Goal: Information Seeking & Learning: Learn about a topic

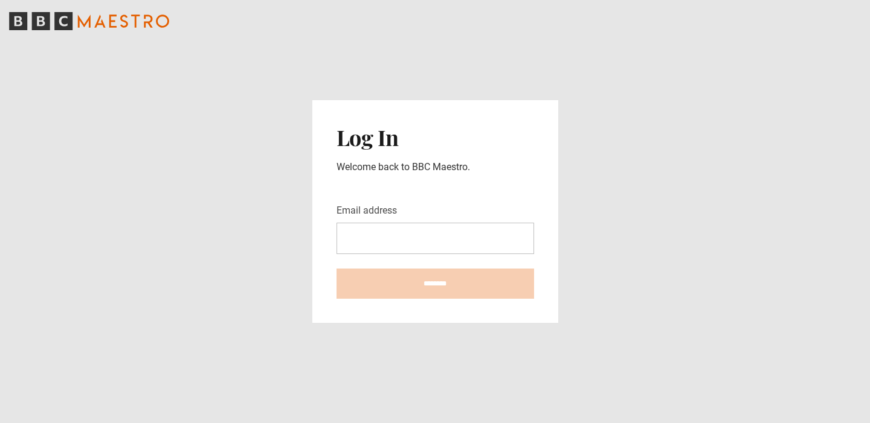
click at [336, 254] on div at bounding box center [336, 254] width 0 height 0
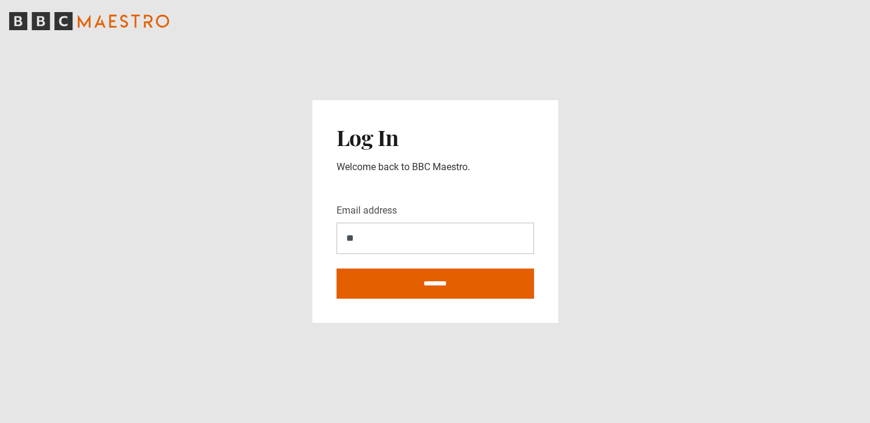
type input "**********"
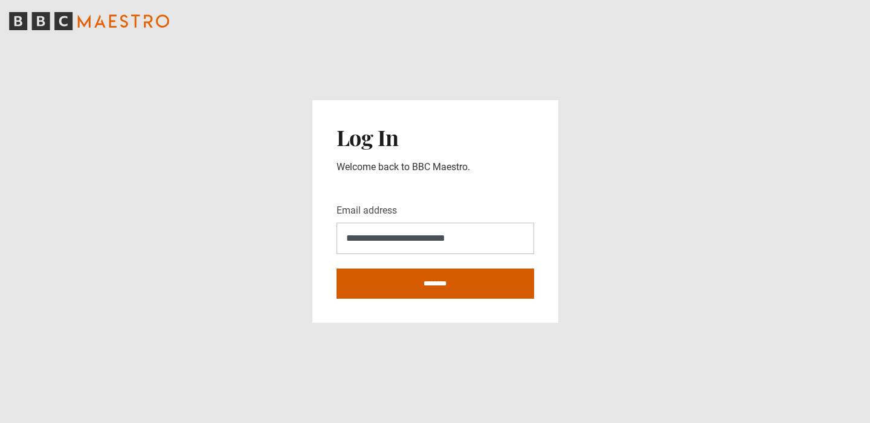
click at [450, 289] on input "********" at bounding box center [435, 284] width 198 height 30
type input "**********"
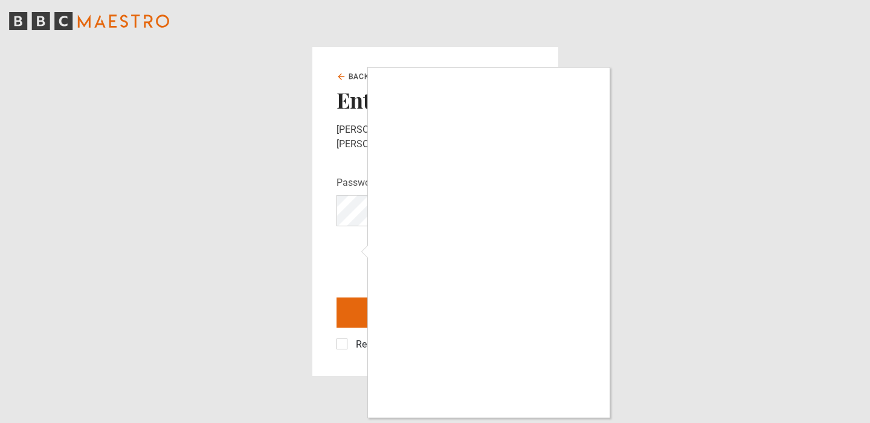
click at [358, 254] on div at bounding box center [435, 211] width 870 height 423
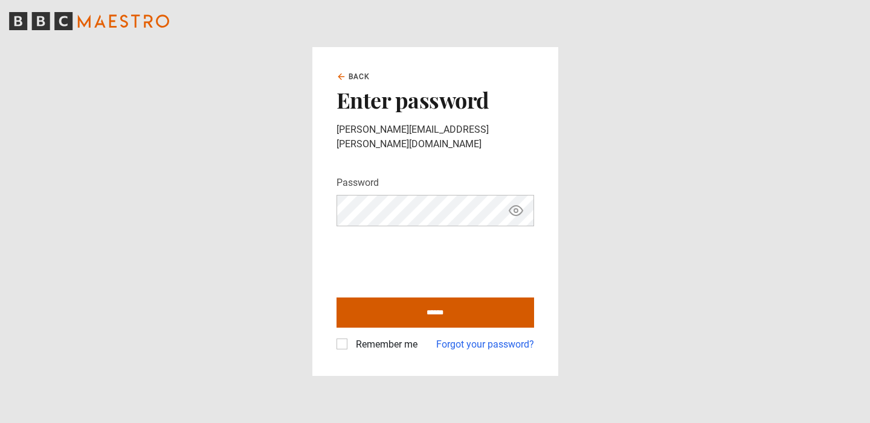
click at [467, 306] on input "******" at bounding box center [435, 313] width 198 height 30
type input "**********"
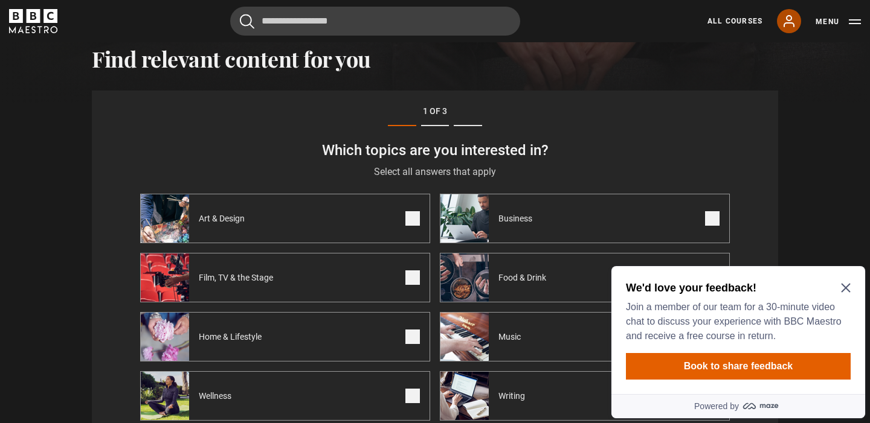
click at [786, 18] on icon at bounding box center [789, 21] width 14 height 14
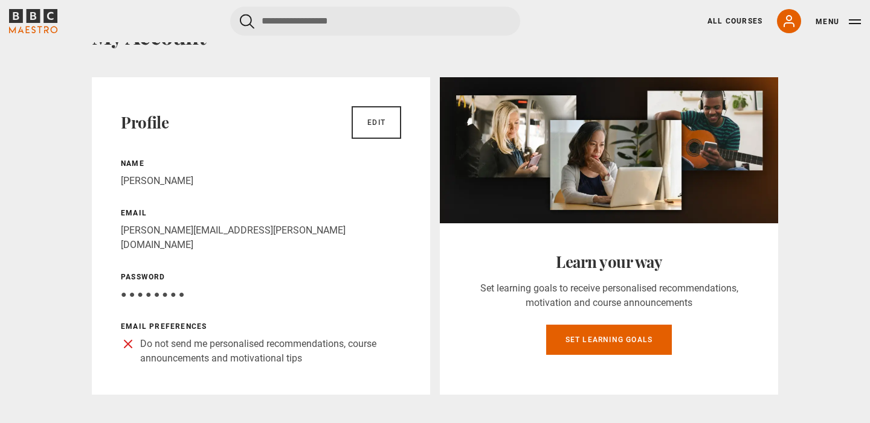
scroll to position [93, 0]
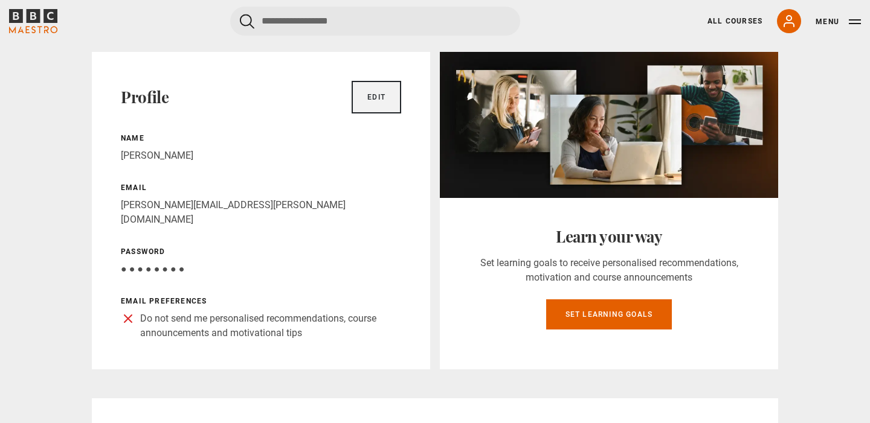
click at [384, 101] on link "Edit" at bounding box center [377, 97] width 50 height 33
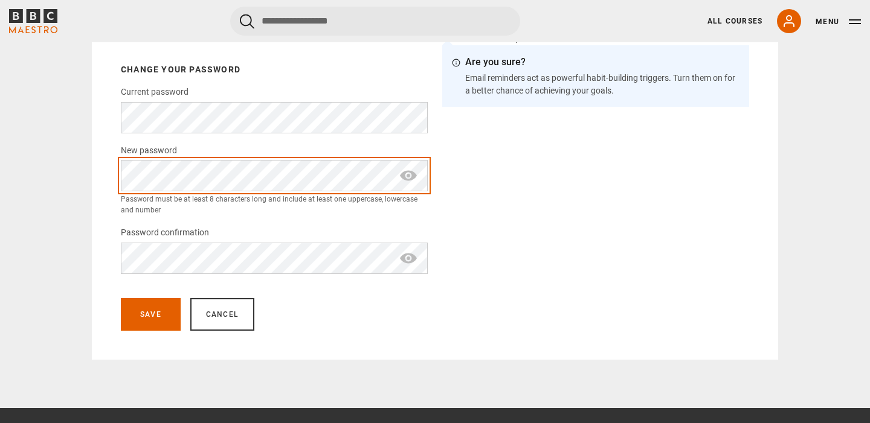
scroll to position [277, 0]
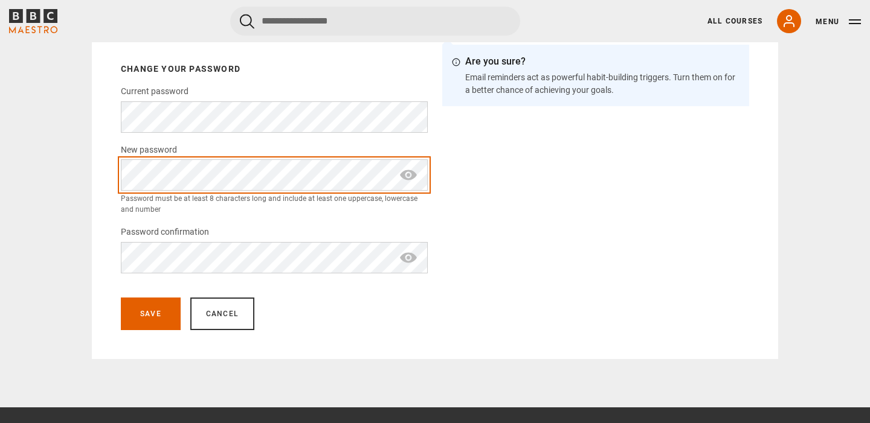
click at [107, 177] on div "**********" at bounding box center [435, 114] width 686 height 492
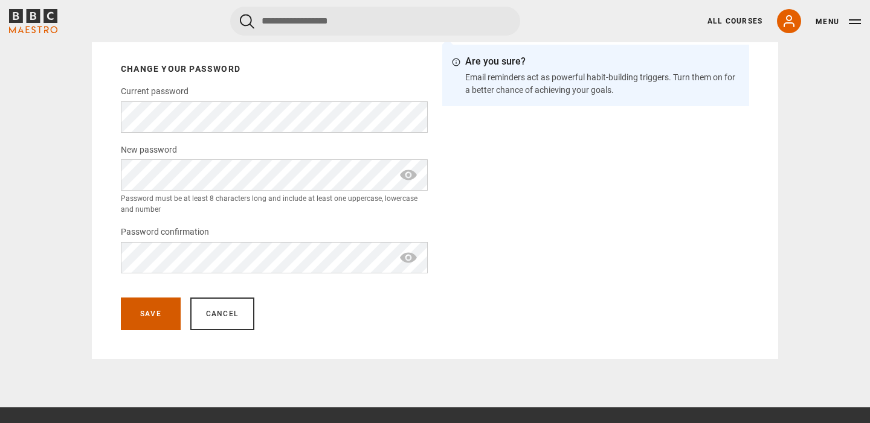
click at [146, 310] on button "Save" at bounding box center [151, 314] width 60 height 33
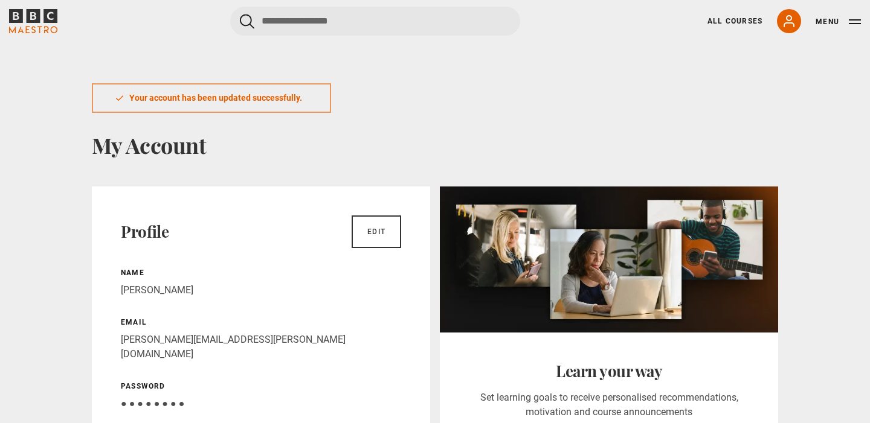
click at [29, 20] on icon "BBC Maestro" at bounding box center [34, 16] width 14 height 14
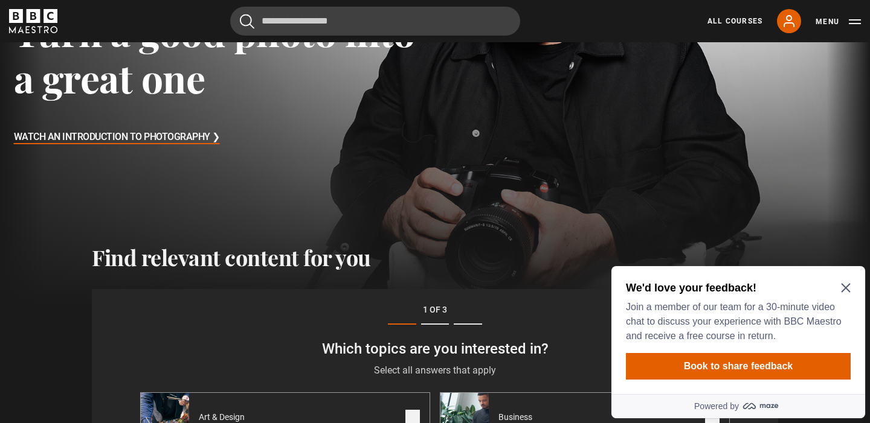
scroll to position [241, 0]
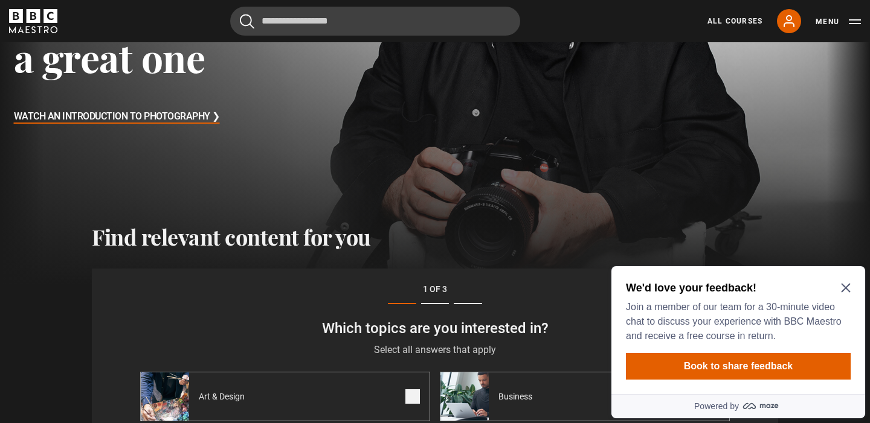
click at [843, 283] on icon "Close Maze Prompt" at bounding box center [846, 288] width 10 height 10
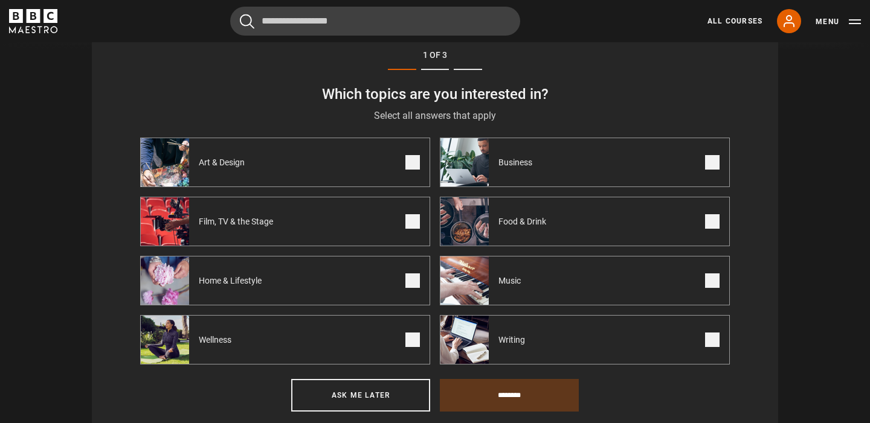
scroll to position [476, 0]
click at [289, 344] on label "Wellness" at bounding box center [285, 340] width 290 height 50
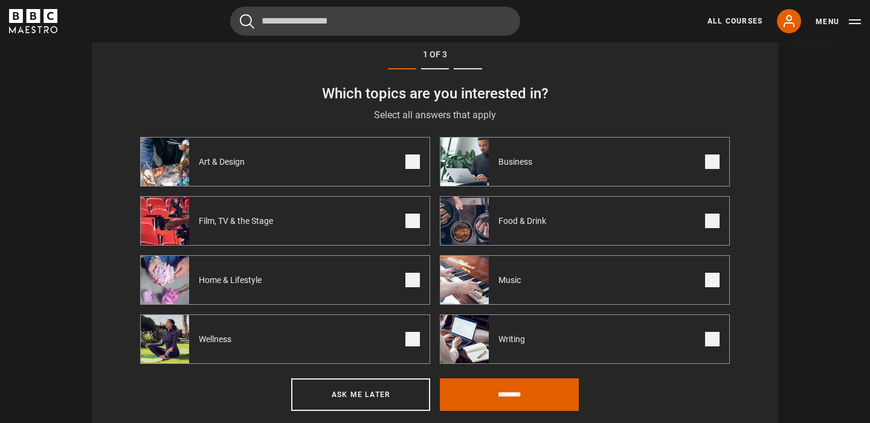
click at [410, 343] on span at bounding box center [412, 339] width 14 height 14
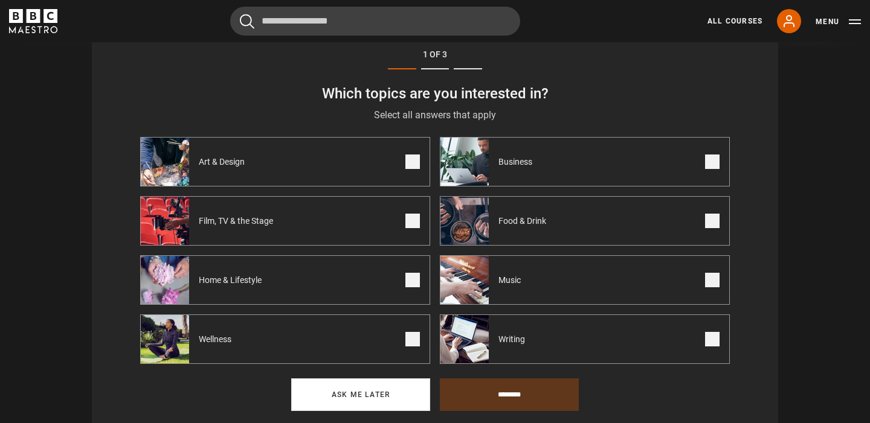
click at [388, 396] on button "Ask me later" at bounding box center [360, 395] width 139 height 33
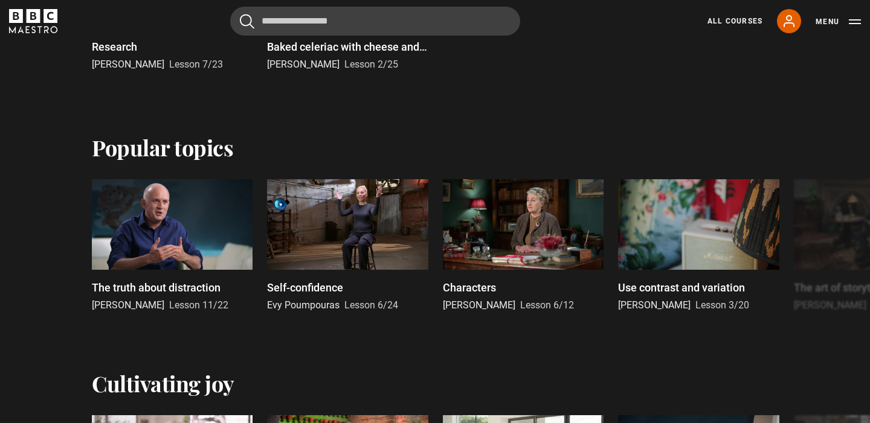
scroll to position [641, 0]
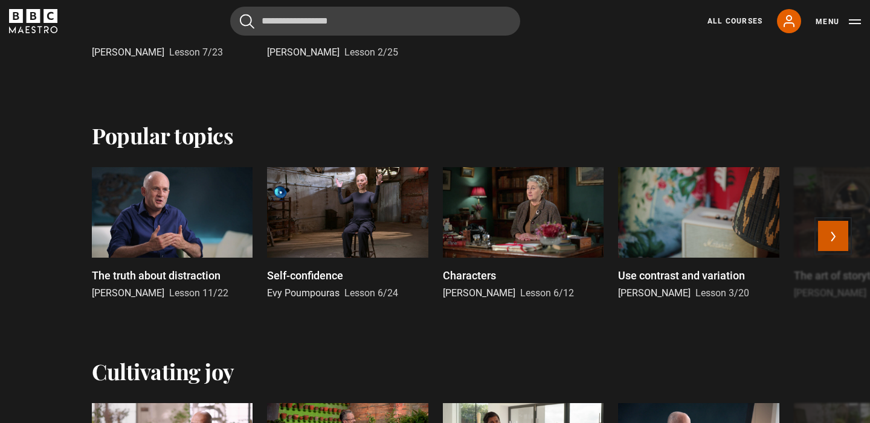
click at [841, 234] on button "Next" at bounding box center [833, 236] width 30 height 30
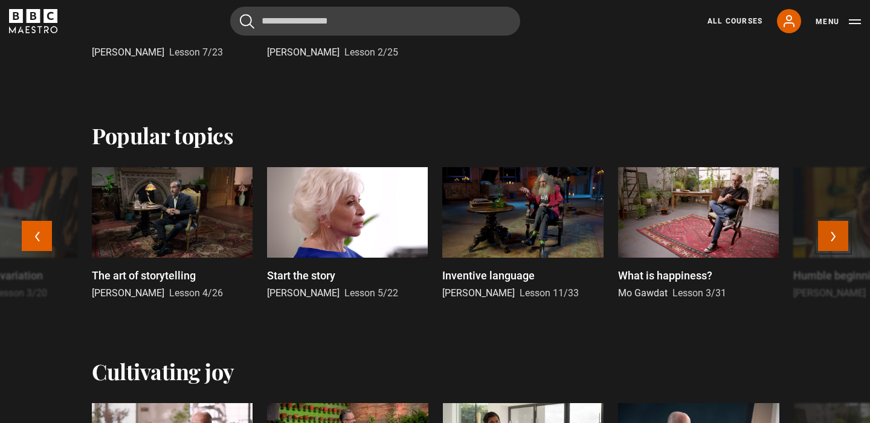
click at [825, 237] on button "Next" at bounding box center [833, 236] width 30 height 30
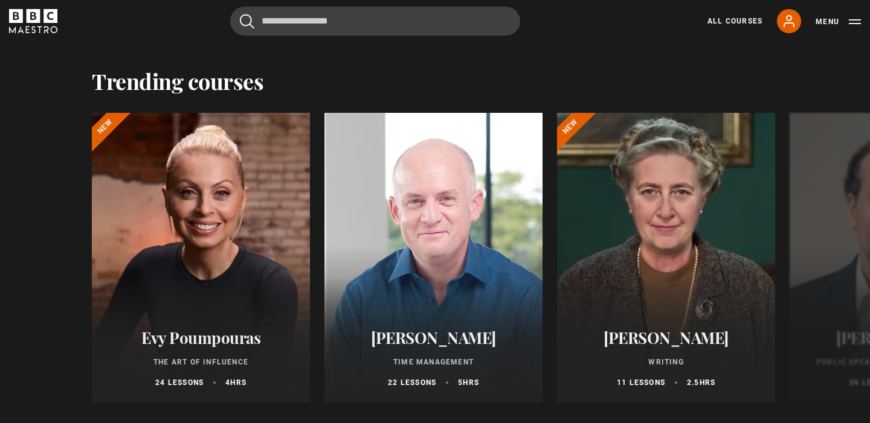
scroll to position [1203, 0]
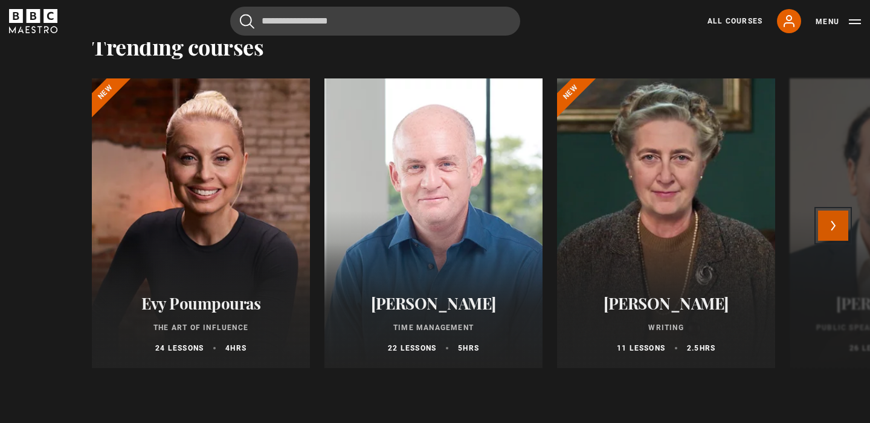
click at [832, 230] on button "Next" at bounding box center [833, 226] width 30 height 30
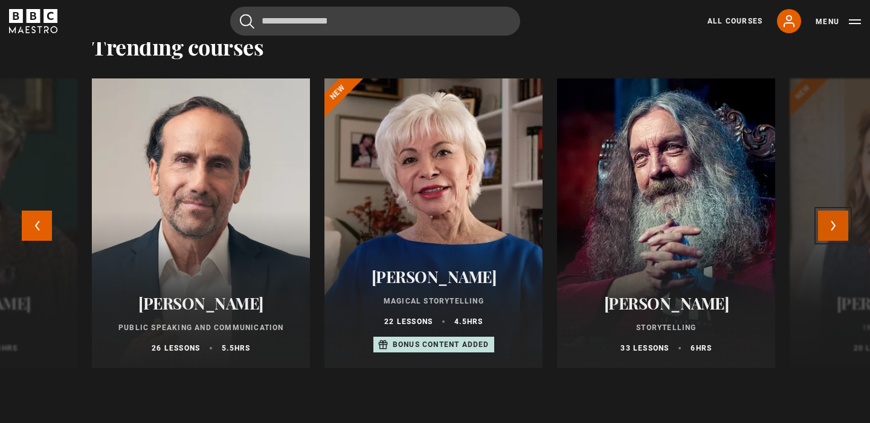
click at [827, 230] on button "Next" at bounding box center [833, 226] width 30 height 30
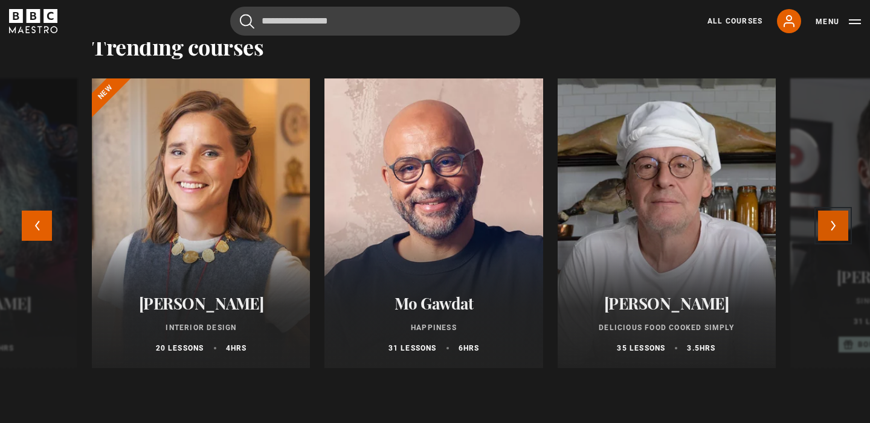
click at [827, 230] on button "Next" at bounding box center [833, 226] width 30 height 30
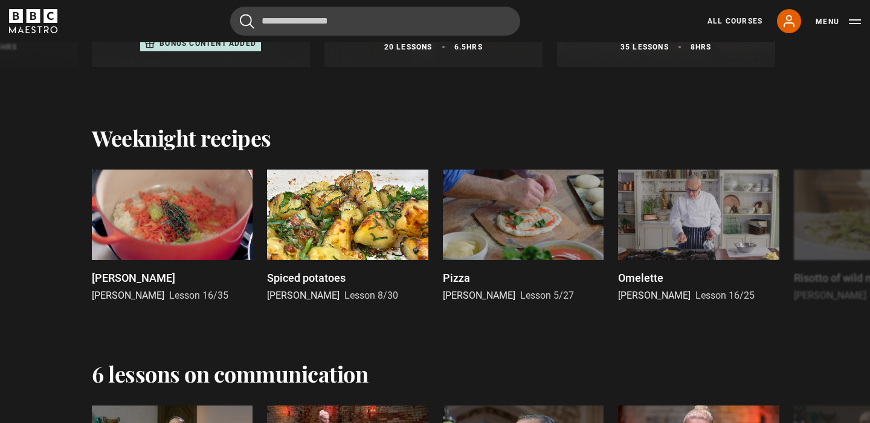
scroll to position [1412, 0]
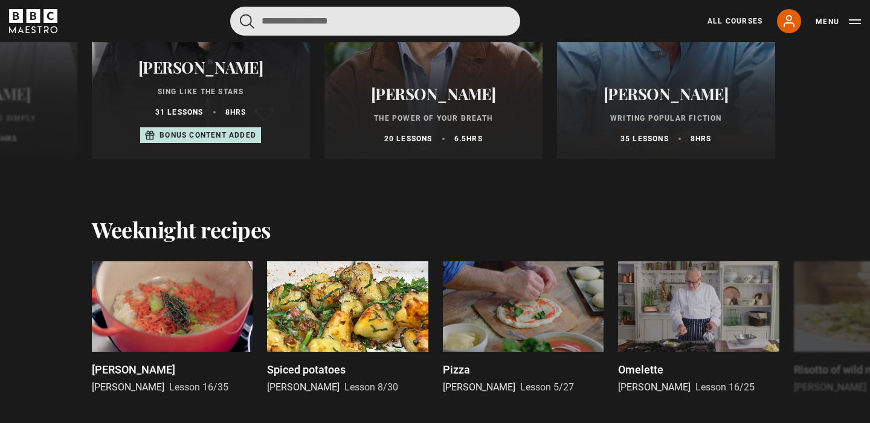
click at [298, 25] on input "Search" at bounding box center [375, 21] width 290 height 29
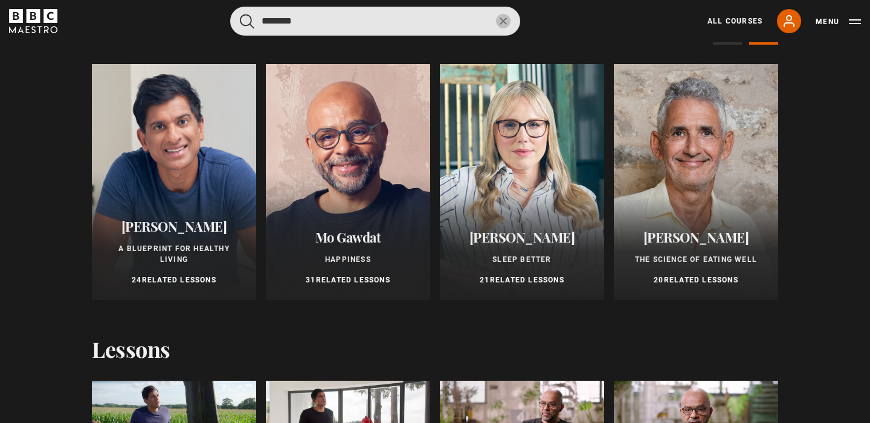
scroll to position [0, 0]
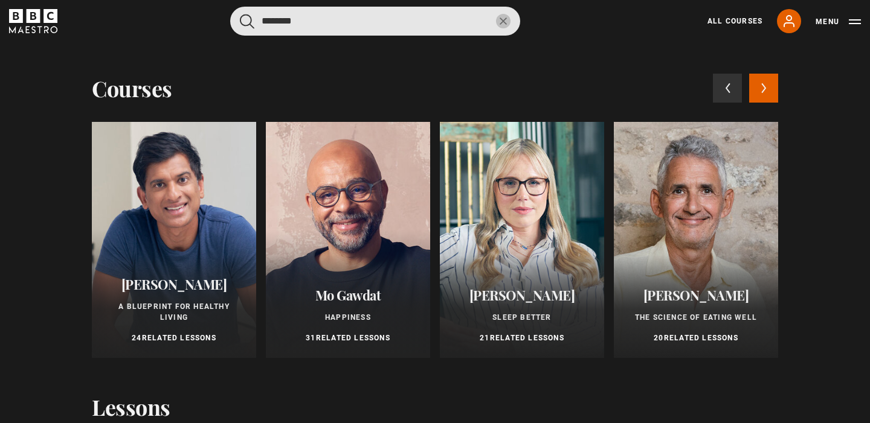
type input "********"
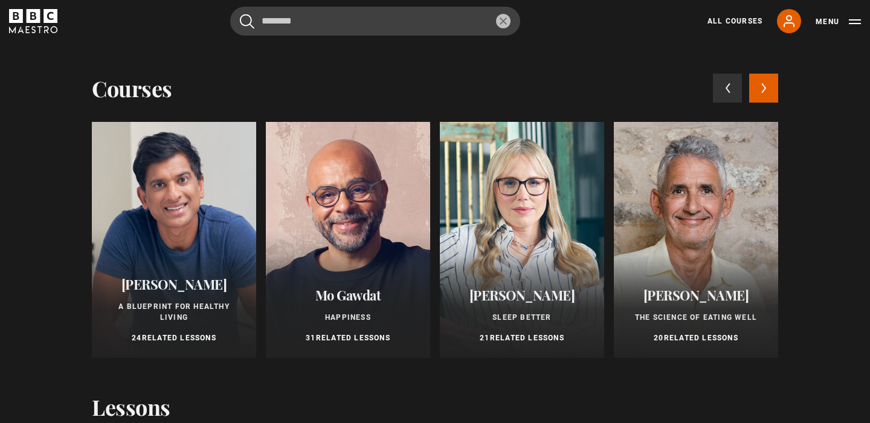
click at [770, 92] on button "Next courses" at bounding box center [763, 88] width 29 height 29
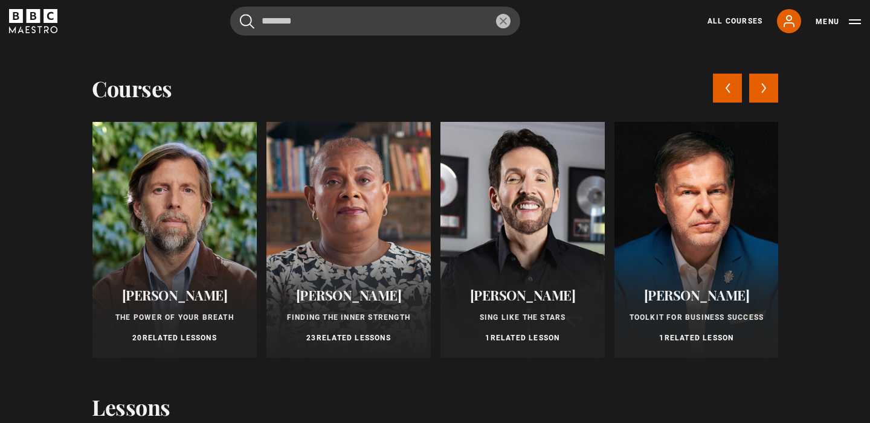
scroll to position [0, 696]
click at [766, 87] on button "Next courses" at bounding box center [763, 88] width 29 height 29
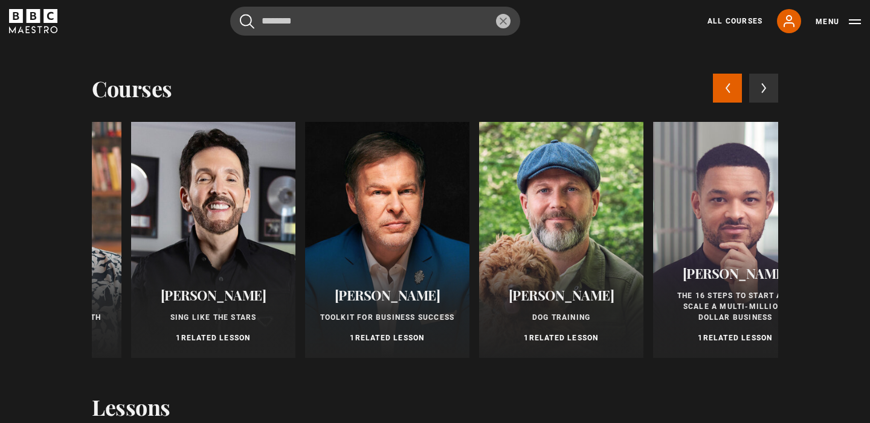
scroll to position [0, 1044]
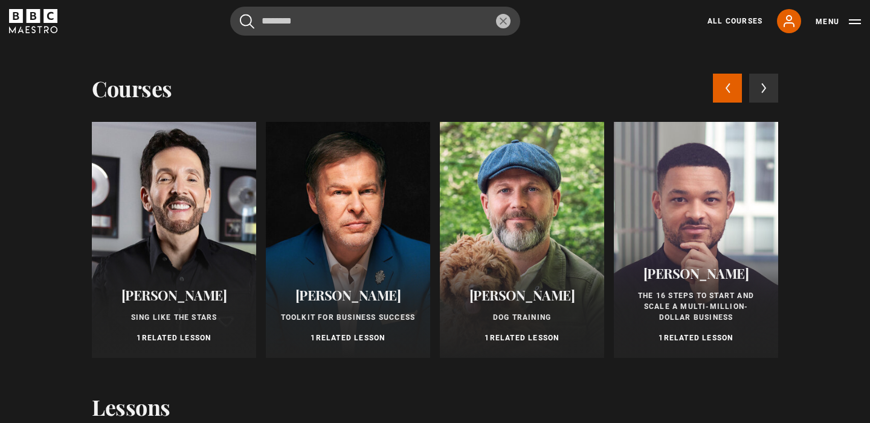
click at [728, 85] on icon at bounding box center [728, 87] width 4 height 9
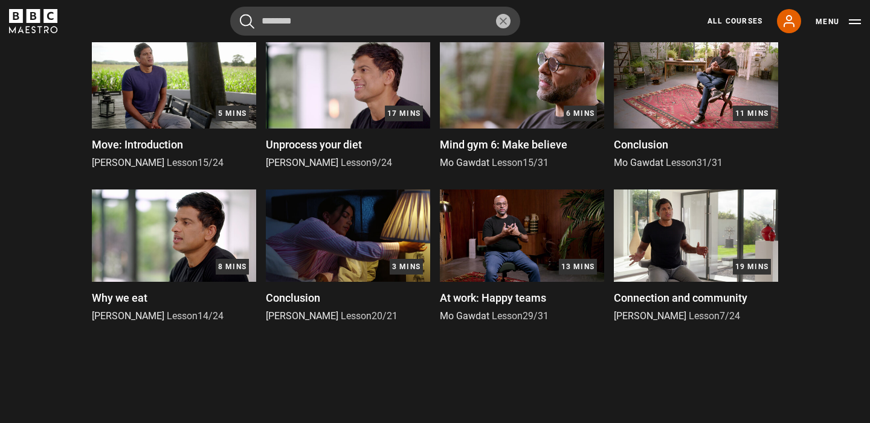
scroll to position [0, 0]
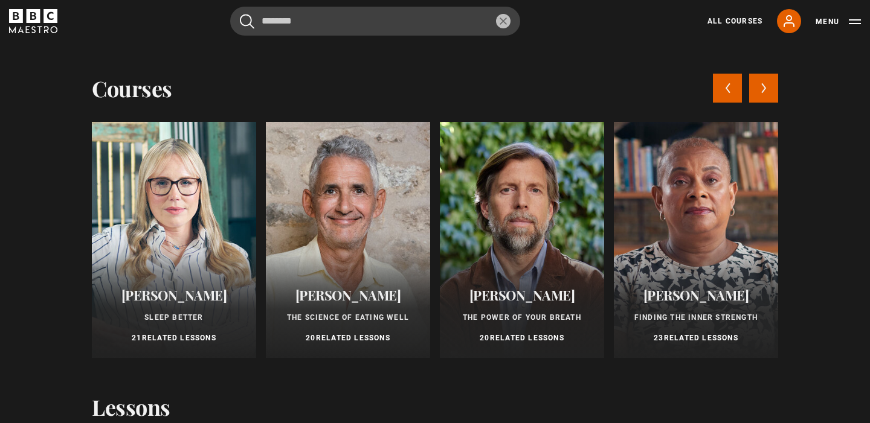
click at [727, 94] on button "Previous courses" at bounding box center [727, 88] width 29 height 29
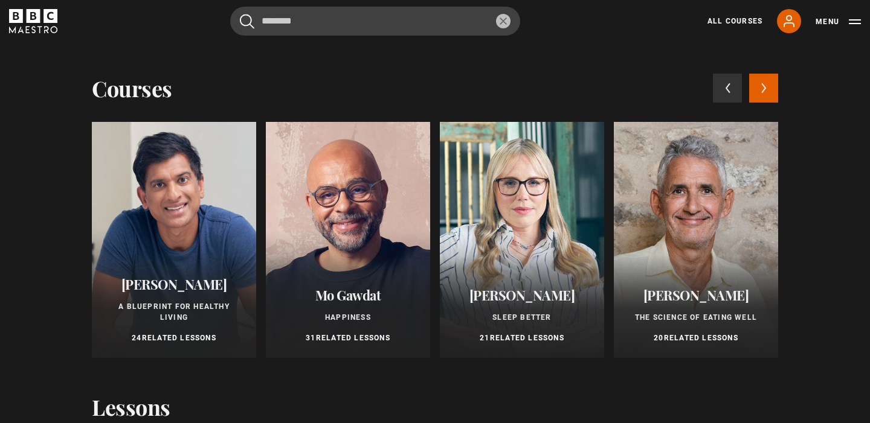
click at [184, 266] on div "Dr Rangan Chatterjee A Blueprint for Healthy Living 24 Related Lessons" at bounding box center [174, 310] width 164 height 95
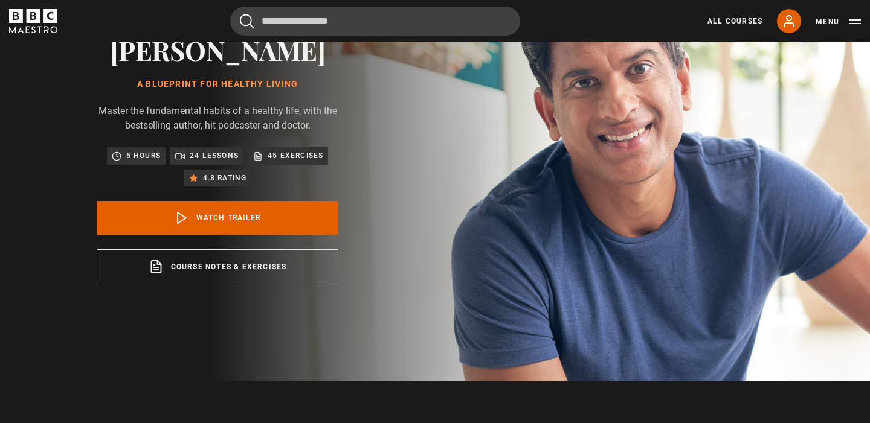
scroll to position [105, 0]
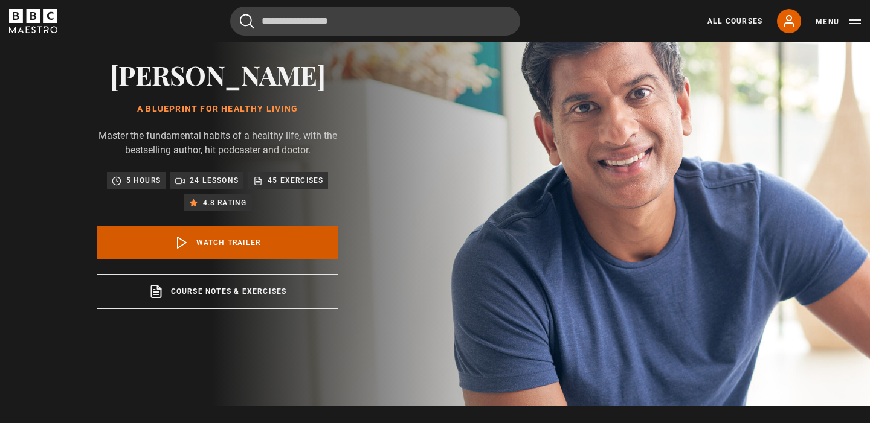
click at [248, 260] on link "Watch Trailer" at bounding box center [218, 243] width 242 height 34
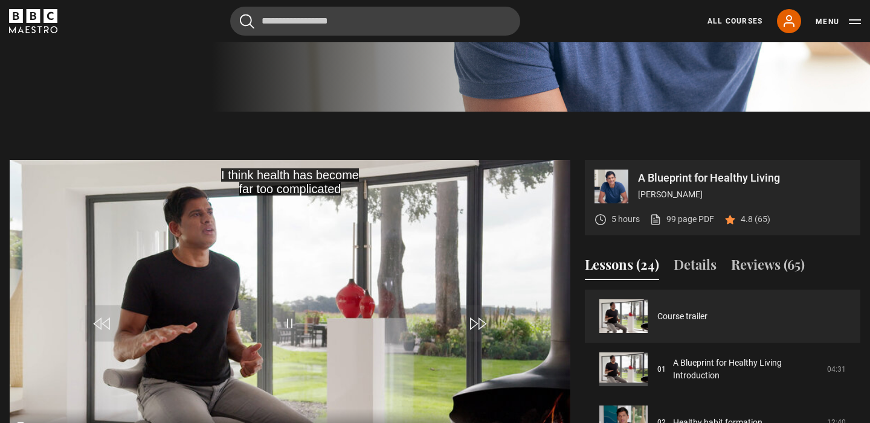
scroll to position [475, 0]
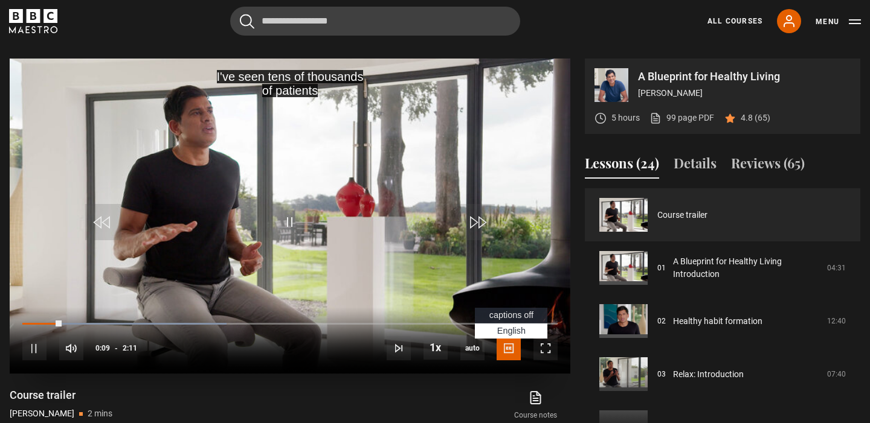
click at [503, 361] on span "Video Player" at bounding box center [509, 348] width 24 height 24
click at [511, 320] on span "captions off" at bounding box center [511, 315] width 44 height 10
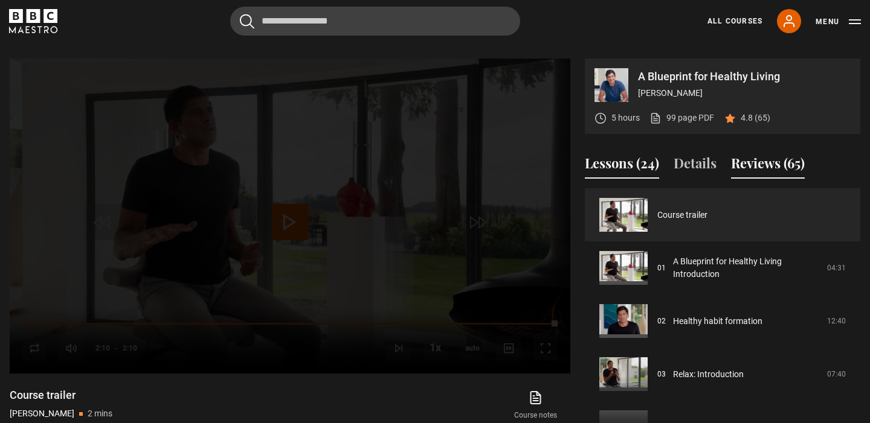
click at [751, 179] on button "Reviews (65)" at bounding box center [768, 165] width 74 height 25
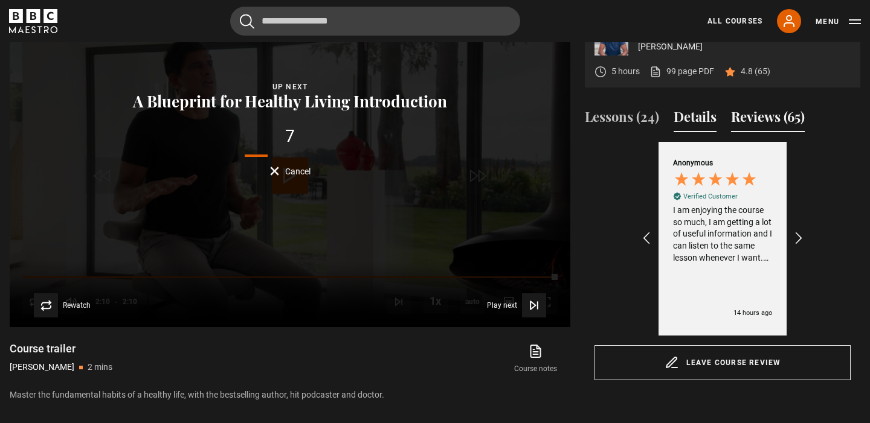
scroll to position [524, 0]
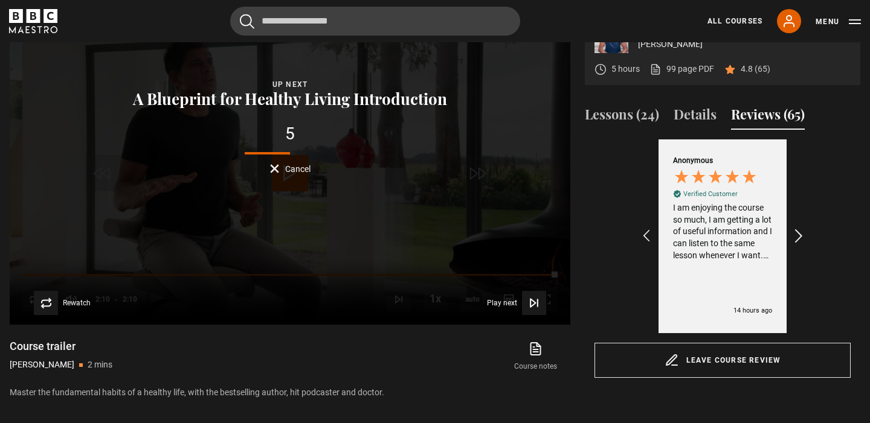
click at [800, 245] on icon "REVIEWS.io Carousel Scroll Right" at bounding box center [799, 236] width 17 height 17
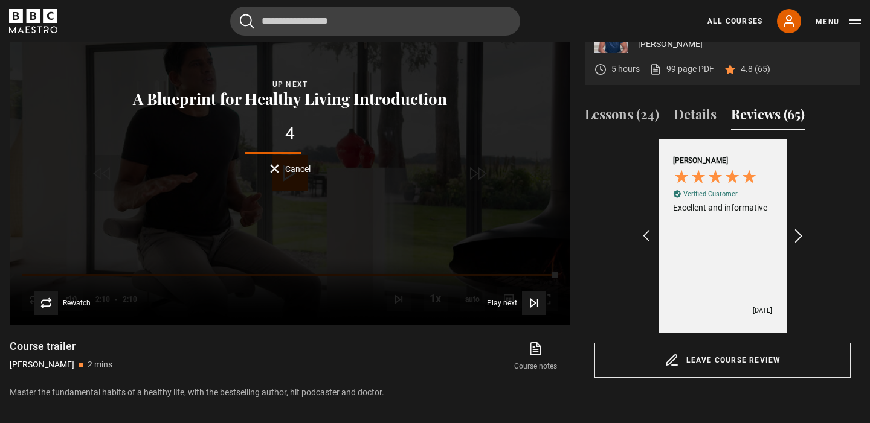
click at [800, 245] on icon "REVIEWS.io Carousel Scroll Right" at bounding box center [799, 236] width 17 height 17
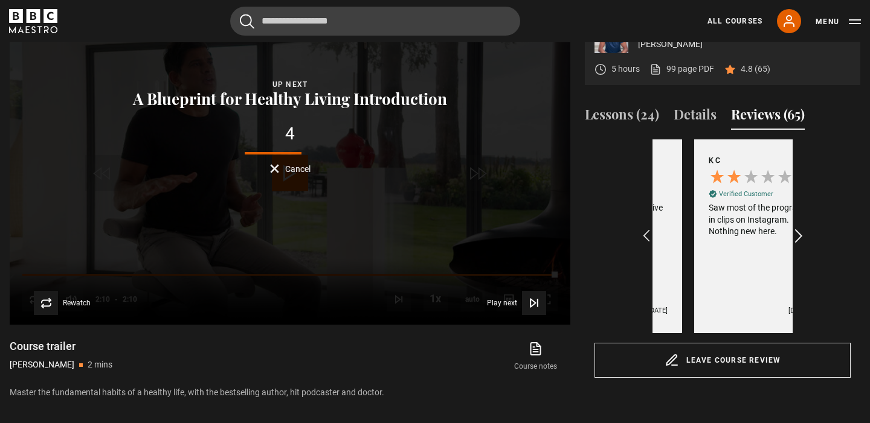
scroll to position [0, 280]
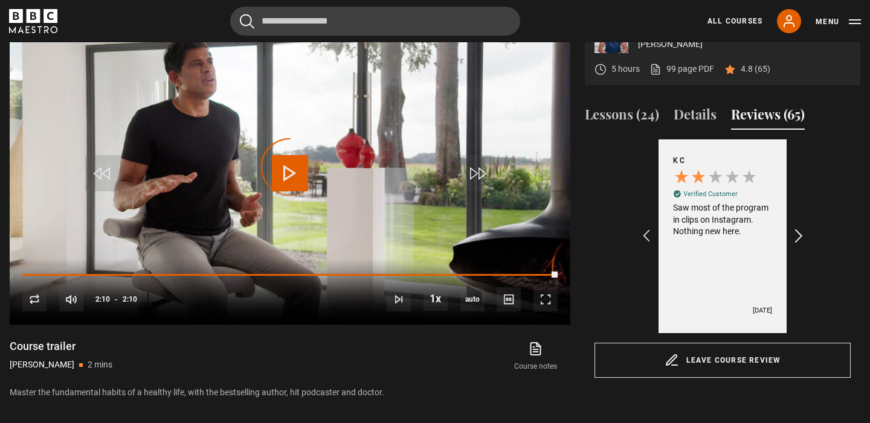
click at [798, 245] on icon "REVIEWS.io Carousel Scroll Right" at bounding box center [799, 236] width 17 height 17
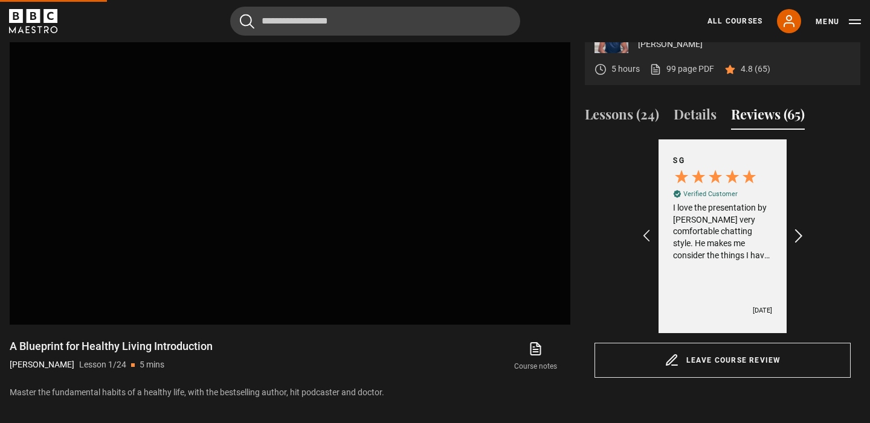
scroll to position [516, 0]
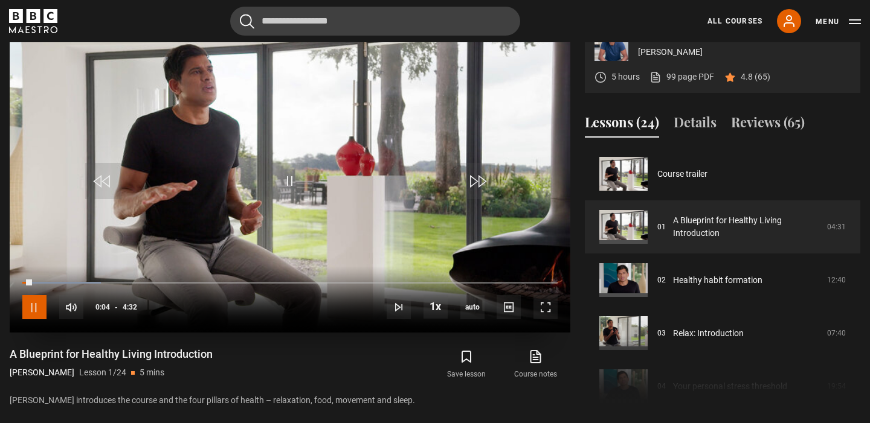
click at [40, 320] on span "Video Player" at bounding box center [34, 307] width 24 height 24
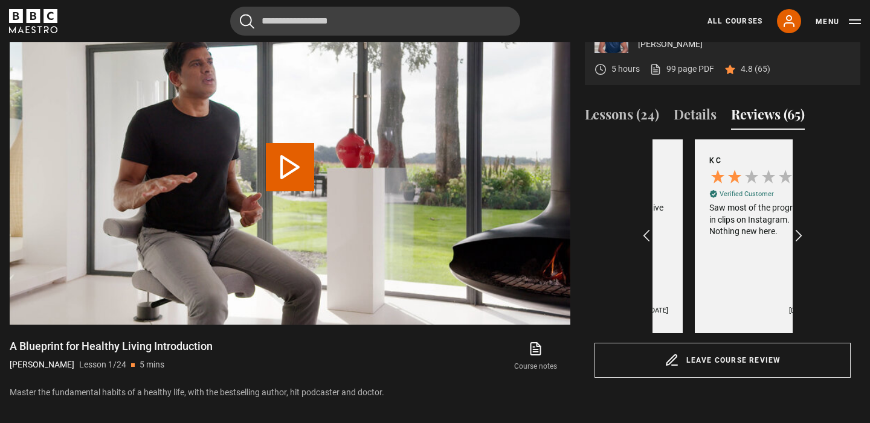
scroll to position [0, 280]
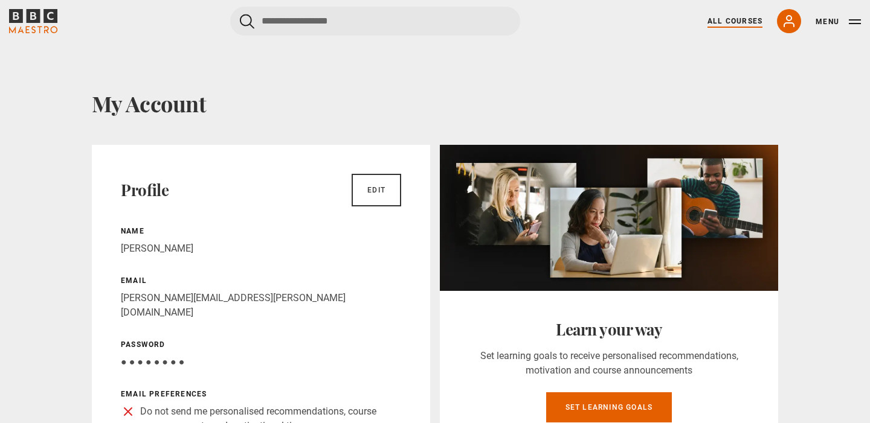
click at [744, 21] on link "All Courses" at bounding box center [734, 21] width 55 height 11
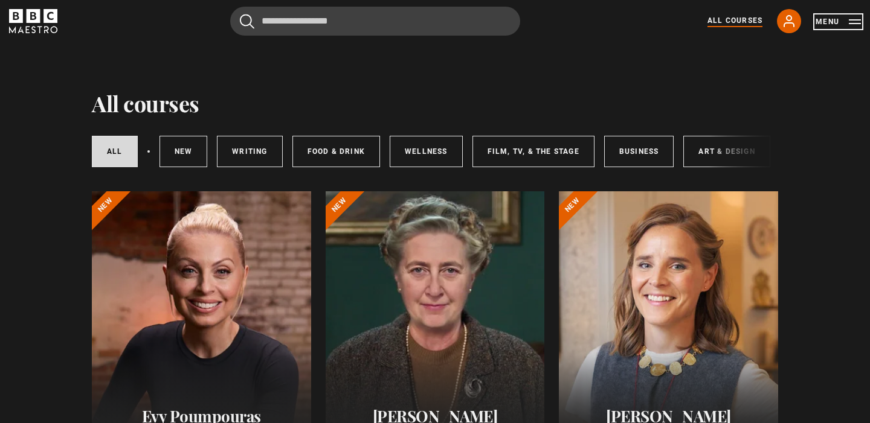
click at [847, 22] on button "Menu" at bounding box center [837, 22] width 45 height 12
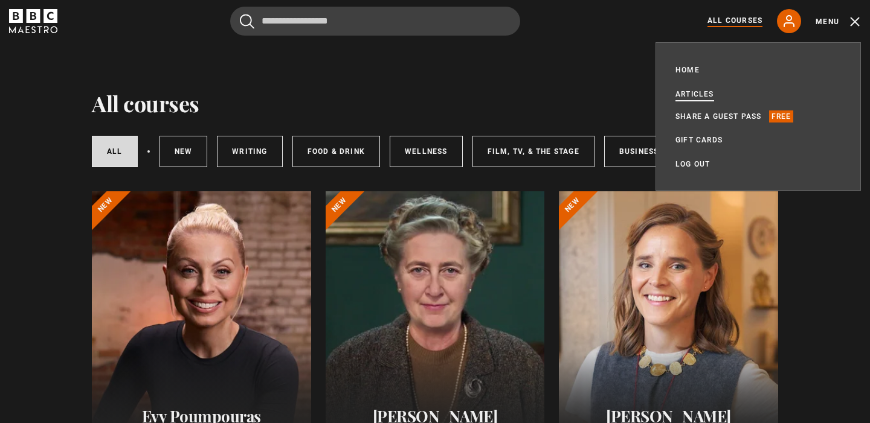
click at [701, 96] on link "Articles" at bounding box center [694, 94] width 39 height 12
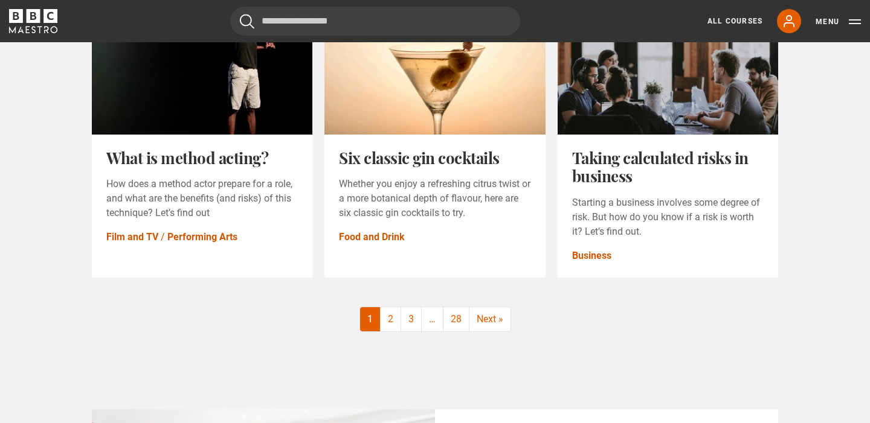
scroll to position [1516, 0]
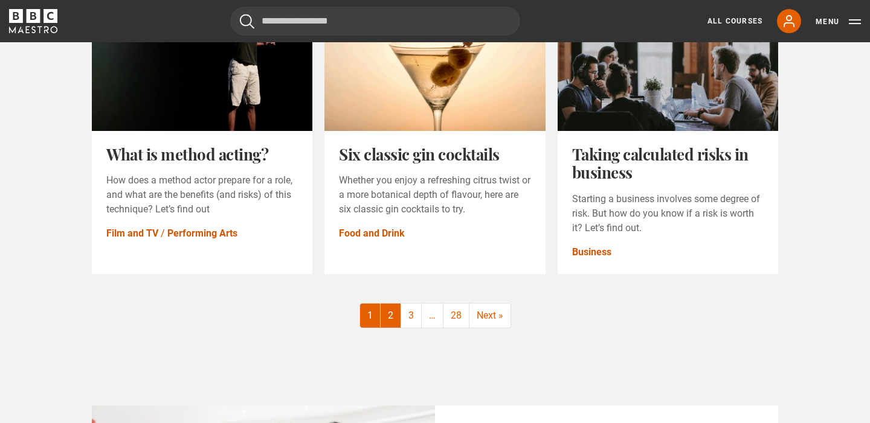
click at [396, 323] on link "2" at bounding box center [391, 316] width 21 height 24
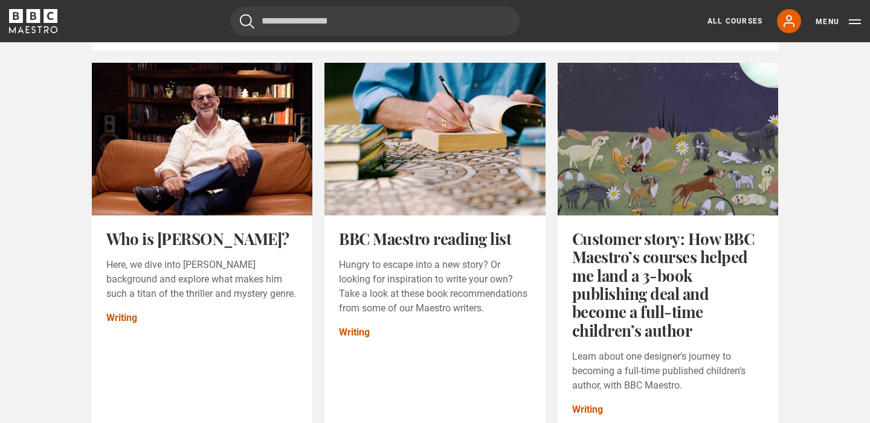
scroll to position [793, 0]
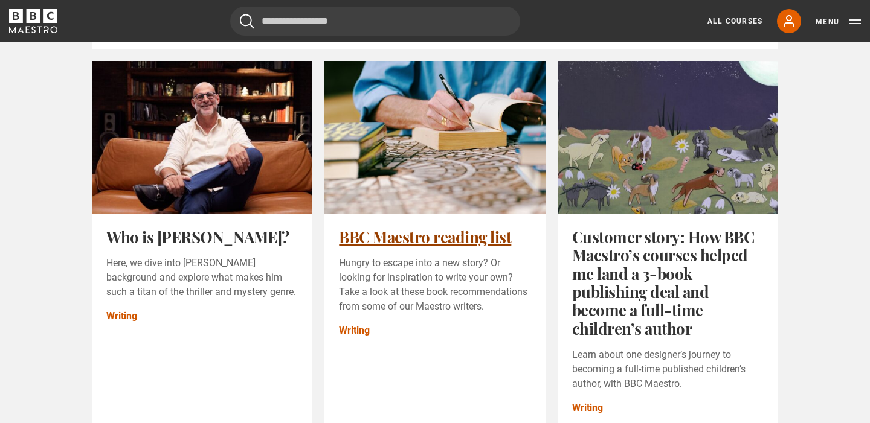
click at [401, 237] on link "BBC Maestro reading list" at bounding box center [425, 237] width 172 height 21
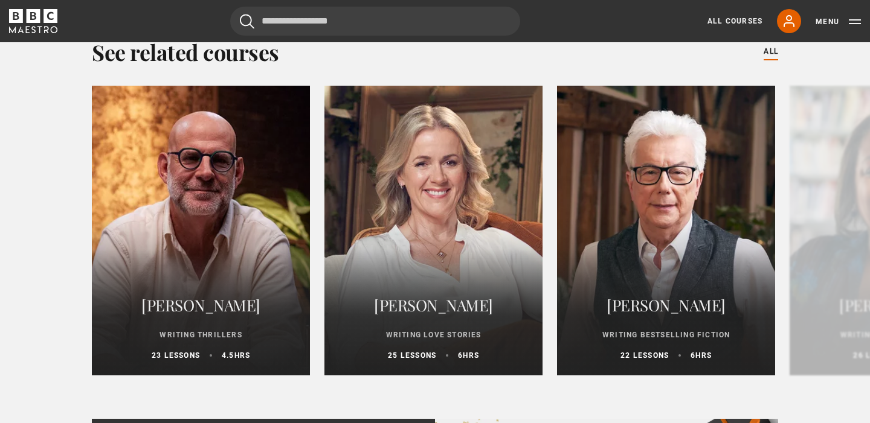
scroll to position [5918, 0]
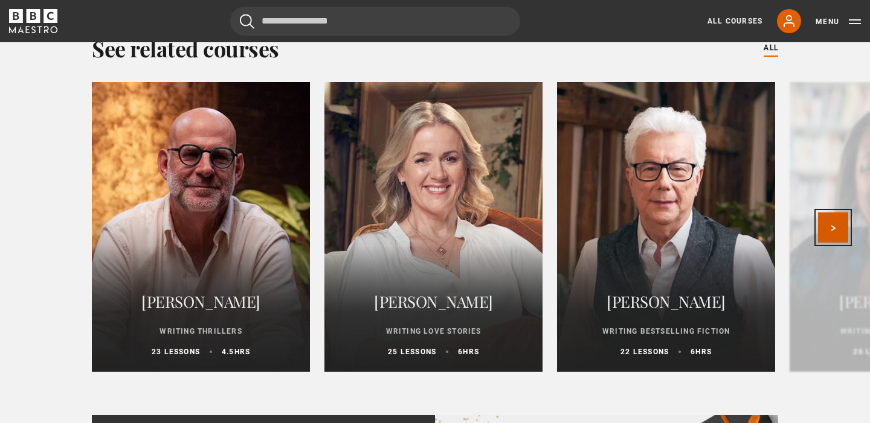
click at [830, 225] on button "Next" at bounding box center [833, 228] width 30 height 30
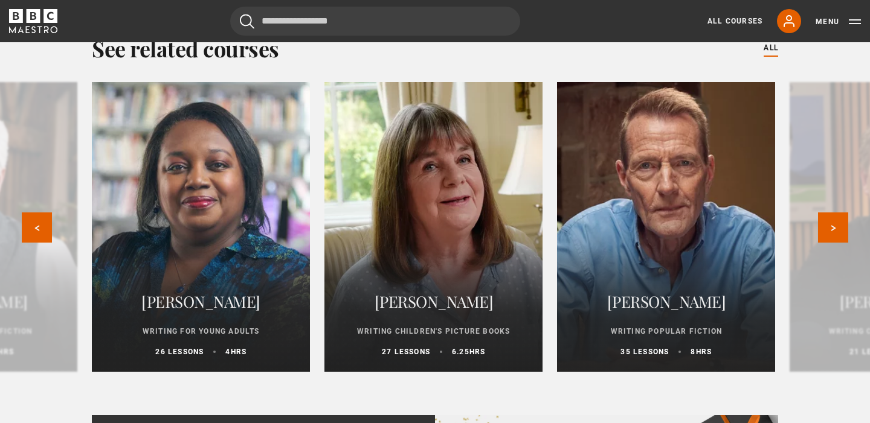
click at [710, 233] on div at bounding box center [666, 227] width 240 height 319
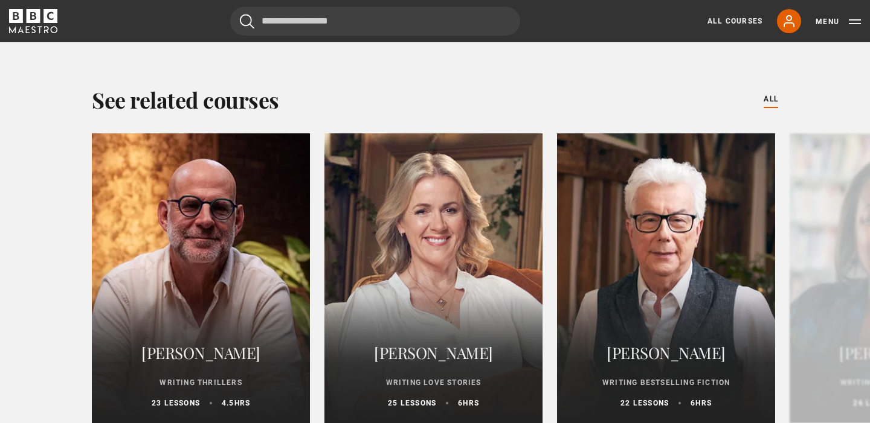
scroll to position [5875, 0]
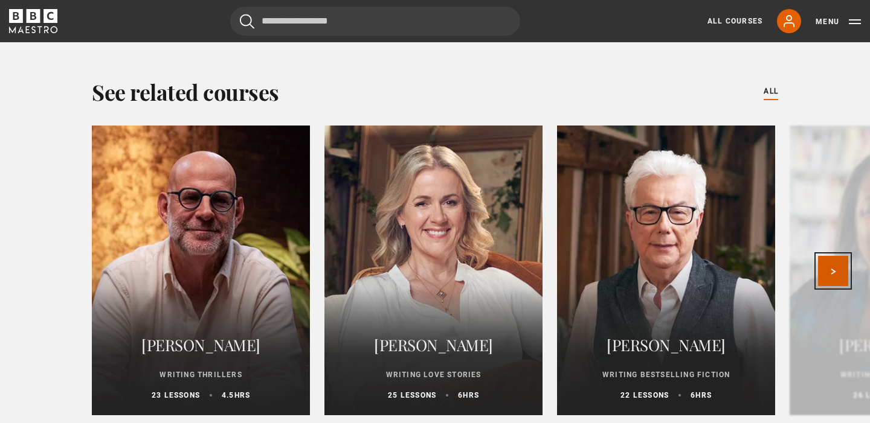
click at [835, 275] on button "Next" at bounding box center [833, 271] width 30 height 30
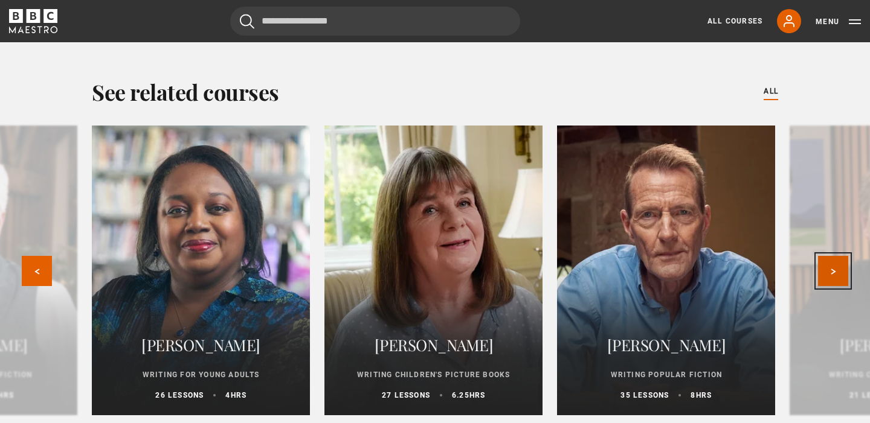
click at [835, 275] on button "Next" at bounding box center [833, 271] width 30 height 30
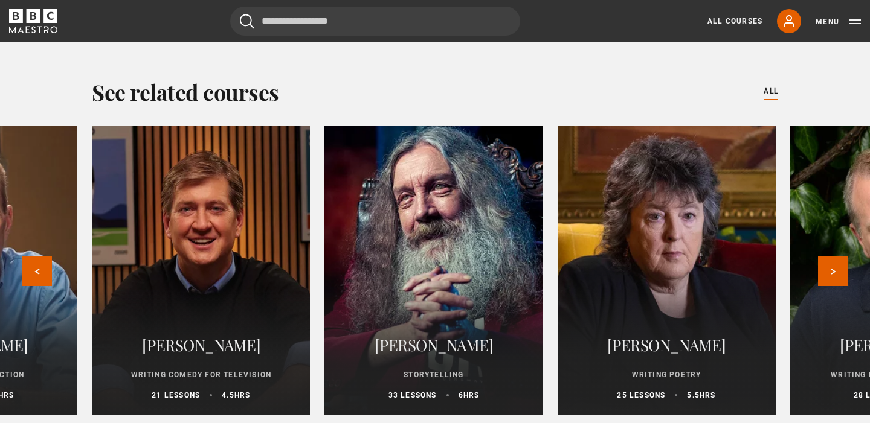
click at [440, 274] on div at bounding box center [433, 270] width 240 height 319
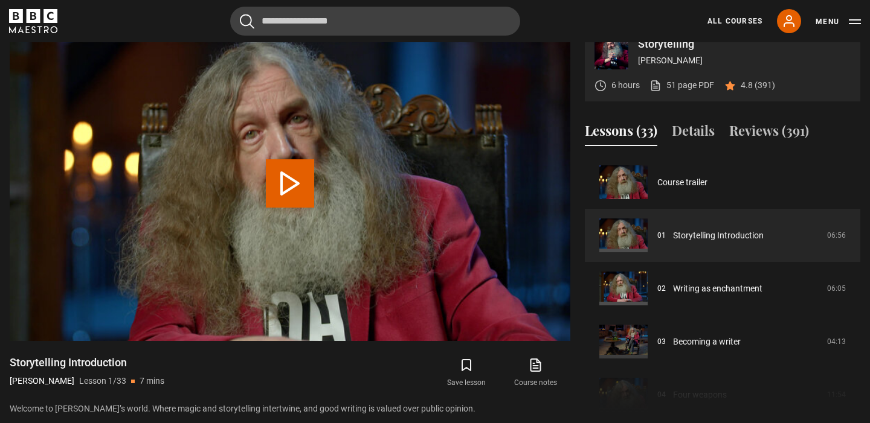
scroll to position [539, 0]
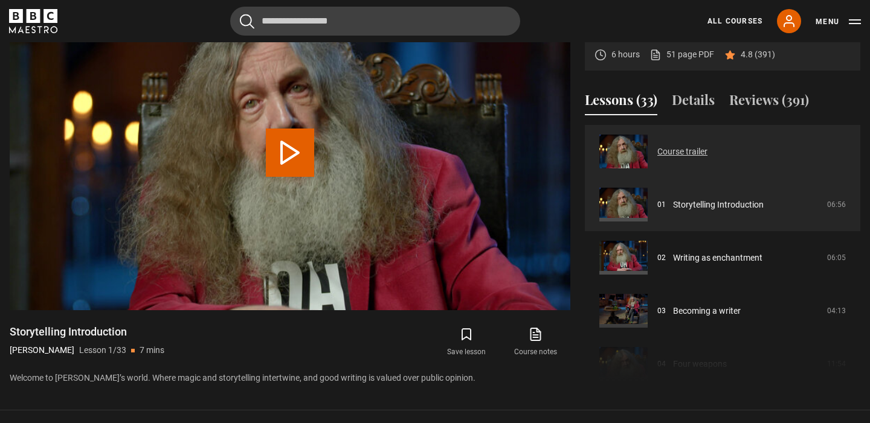
click at [675, 149] on link "Course trailer" at bounding box center [682, 152] width 50 height 13
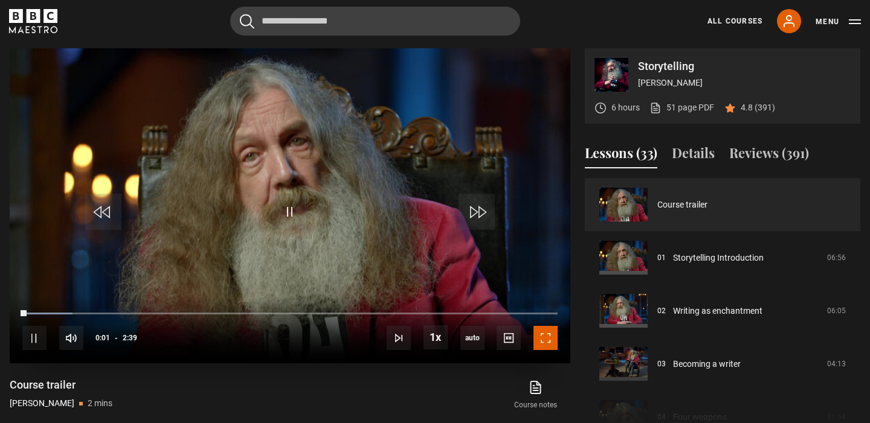
click at [550, 339] on span "Video Player" at bounding box center [545, 338] width 24 height 24
